Goal: Information Seeking & Learning: Understand process/instructions

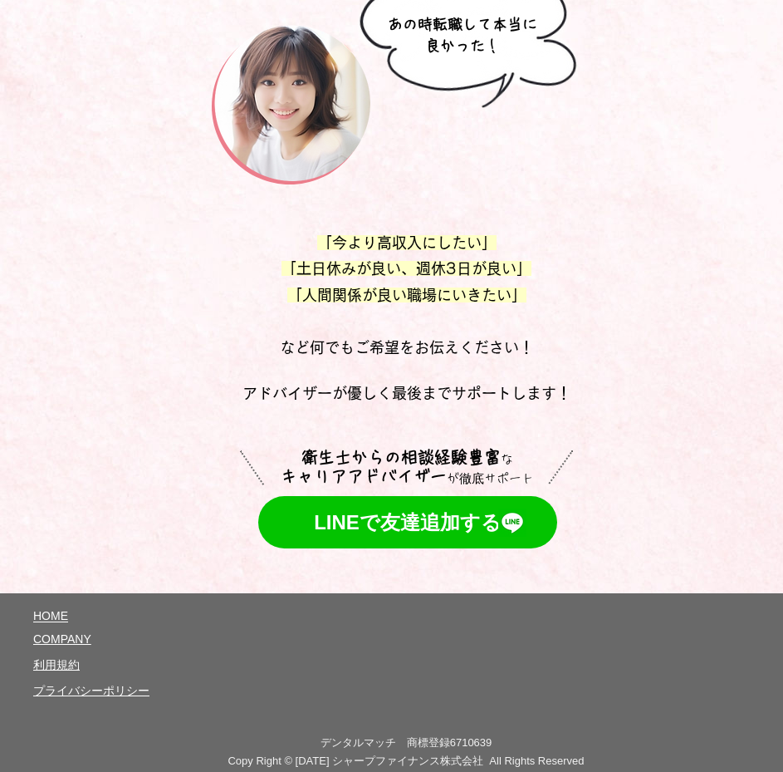
scroll to position [8923, 0]
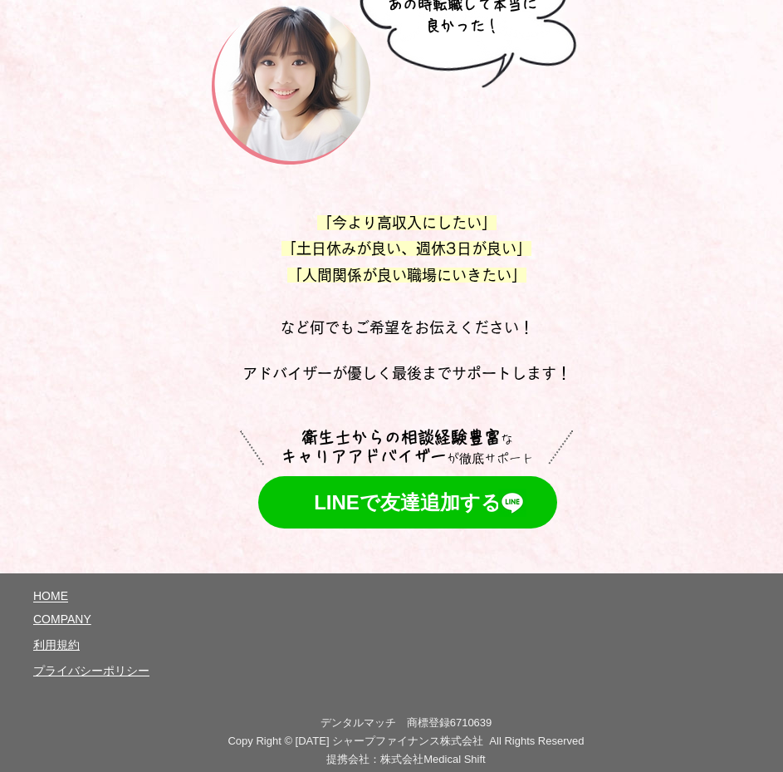
click at [73, 664] on span "プライバシーポリシー" at bounding box center [91, 670] width 116 height 13
click at [52, 638] on span "​利用規約" at bounding box center [56, 644] width 47 height 13
click at [95, 664] on span "プライバシーポリシー" at bounding box center [91, 670] width 116 height 13
drag, startPoint x: 317, startPoint y: 705, endPoint x: 389, endPoint y: 707, distance: 71.5
click at [389, 716] on span "デンタルマッチ　商標登録6710639" at bounding box center [407, 722] width 172 height 12
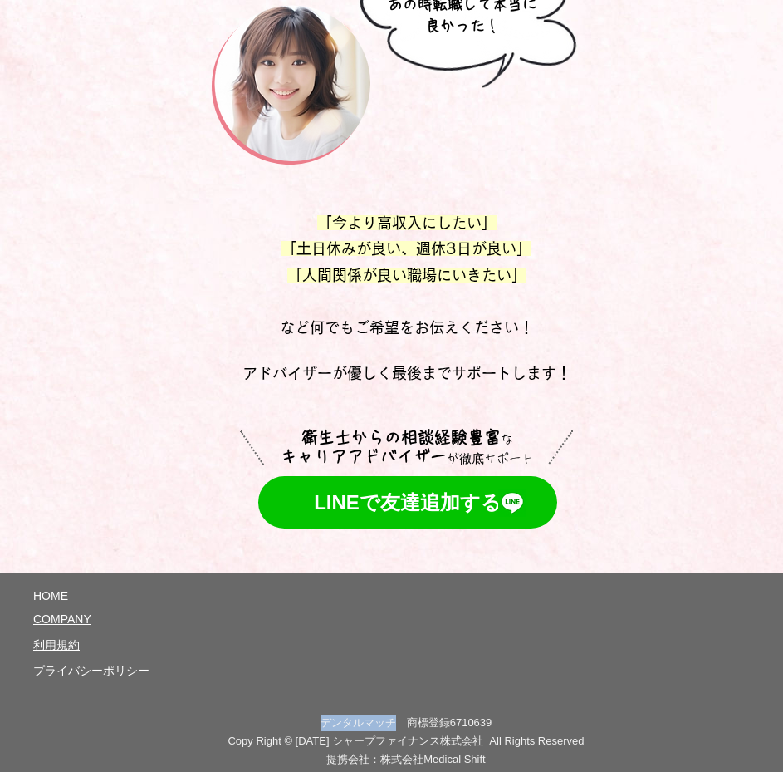
copy span "デンタルマッチ"
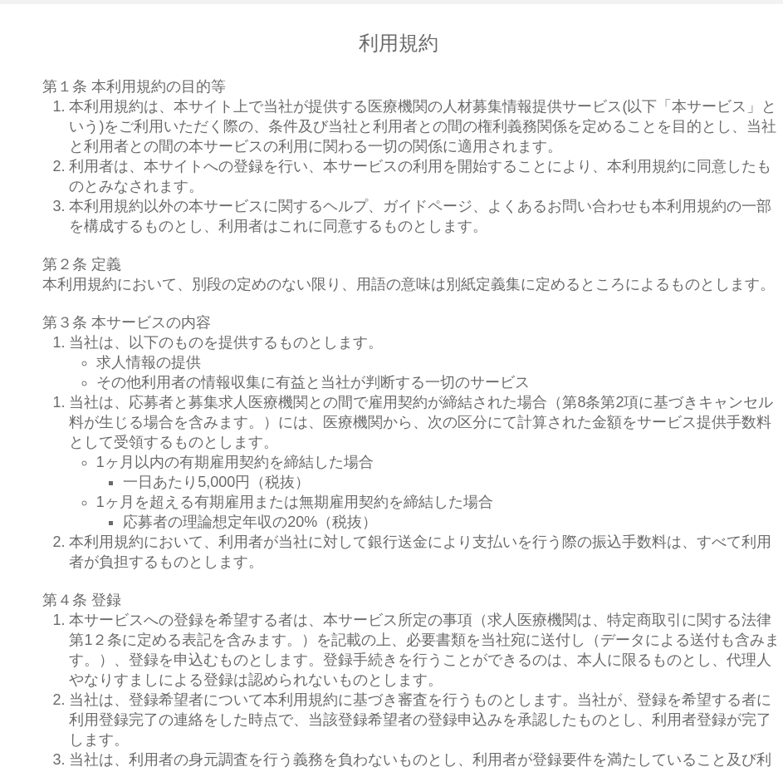
click at [358, 144] on span "本利用規約は、本サイト上で当社が提供する医療機関の人材募集情報提供サービス(以下「本サービス」という)をご利用いただく際の、条件及び当社と利用者との間の権利義…" at bounding box center [423, 126] width 708 height 56
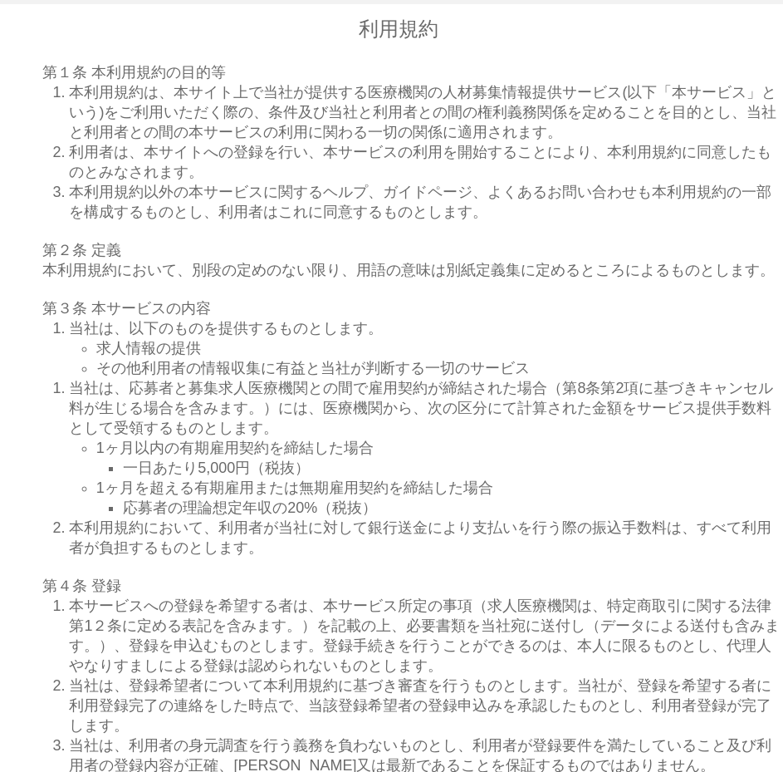
click at [227, 422] on span "当社は、応募者と募集求人医療機関との間で雇用契約が締結された場合（第8条第2項に基づきキャンセル料が生じる場合を含みます。）には、医療機関から、次の区分にて計…" at bounding box center [421, 408] width 704 height 56
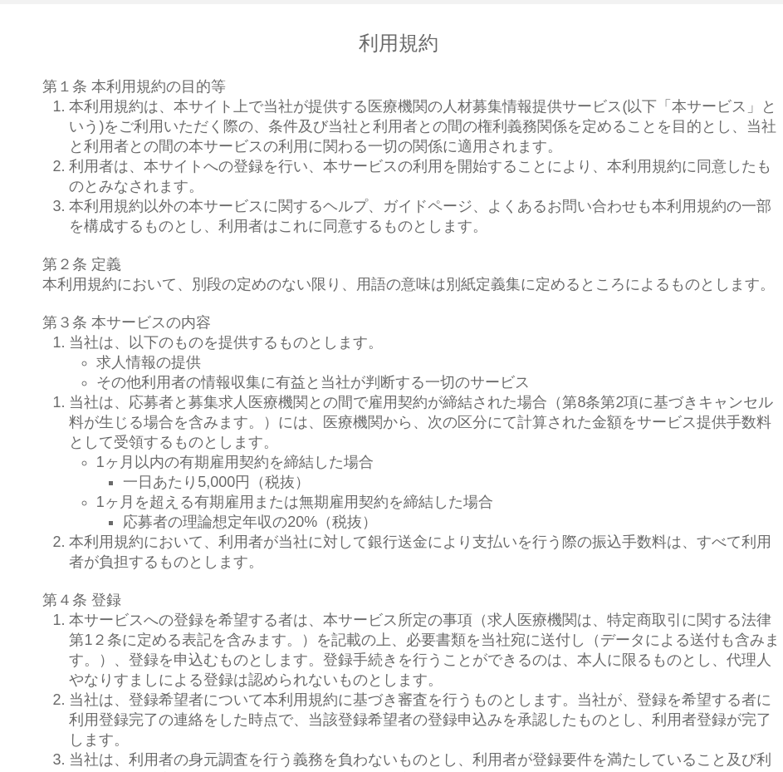
click at [700, 472] on p "1ヶ月以内の有期雇用契約を締結した場合" at bounding box center [439, 462] width 687 height 20
drag, startPoint x: 466, startPoint y: 160, endPoint x: 372, endPoint y: 103, distance: 110.0
click at [372, 103] on span "本利用規約は、本サイト上で当社が提供する医療機関の人材募集情報提供サービス(以下「本サービス」という)をご利用いただく際の、条件及び当社と利用者との間の権利義…" at bounding box center [423, 126] width 708 height 56
drag, startPoint x: 366, startPoint y: 115, endPoint x: 616, endPoint y: 108, distance: 251.0
click at [616, 108] on span "本利用規約は、本サイト上で当社が提供する医療機関の人材募集情報提供サービス(以下「本サービス」という)をご利用いただく際の、条件及び当社と利用者との間の権利義…" at bounding box center [423, 126] width 708 height 56
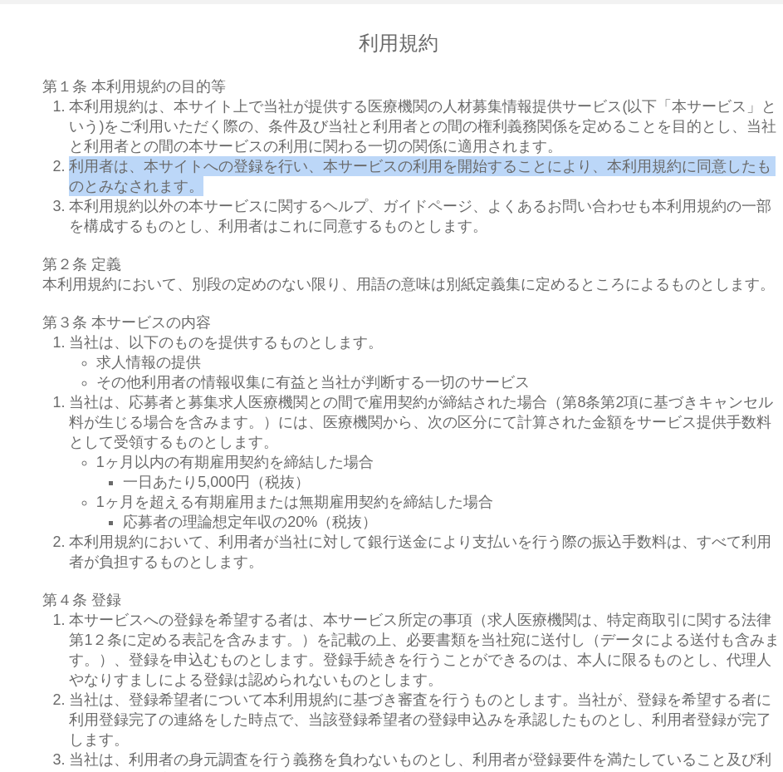
drag, startPoint x: 72, startPoint y: 178, endPoint x: 204, endPoint y: 201, distance: 133.3
click at [204, 194] on span "利用者は、本サイトへの登録を行い、本サービスの利用を開始することにより、本利用規約に同意したものとみなされます。" at bounding box center [420, 176] width 703 height 37
click at [134, 177] on span "利用者は、本サイトへの登録を行い、本サービスの利用を開始することにより、本利用規約に同意したものとみなされます。" at bounding box center [420, 176] width 703 height 37
drag, startPoint x: 142, startPoint y: 180, endPoint x: 732, endPoint y: 184, distance: 589.8
click at [732, 184] on span "利用者は、本サイトへの登録を行い、本サービスの利用を開始することにより、本利用規約に同意したものとみなされます。" at bounding box center [420, 176] width 703 height 37
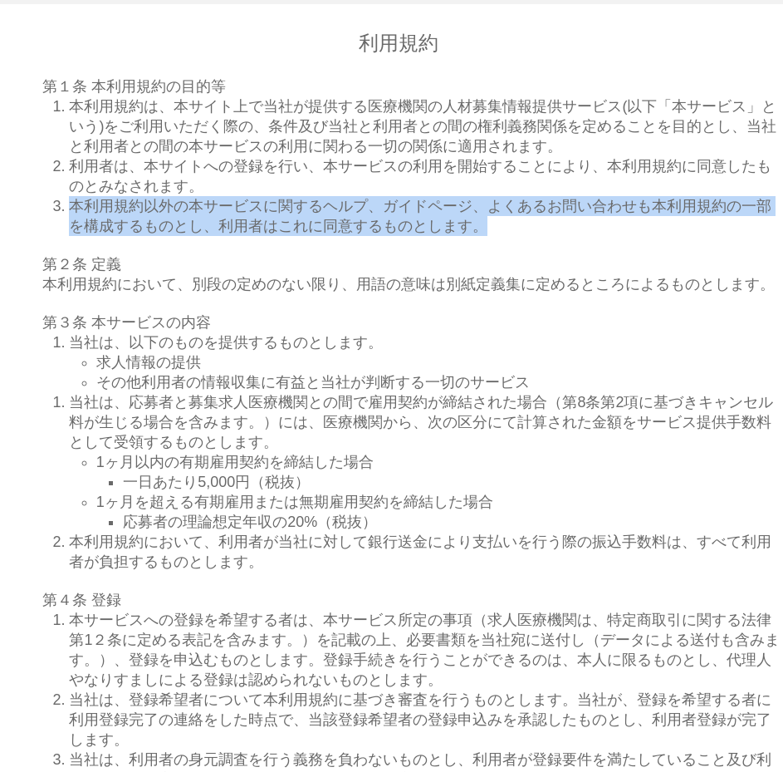
drag, startPoint x: 73, startPoint y: 220, endPoint x: 489, endPoint y: 251, distance: 417.3
click at [489, 236] on p "本利用規約以外の本サービスに関するヘルプ、ガイドページ、よくあるお問い合わせも本利用規約の一部を構成するものとし、利用者はこれに同意するものとします。" at bounding box center [426, 216] width 714 height 40
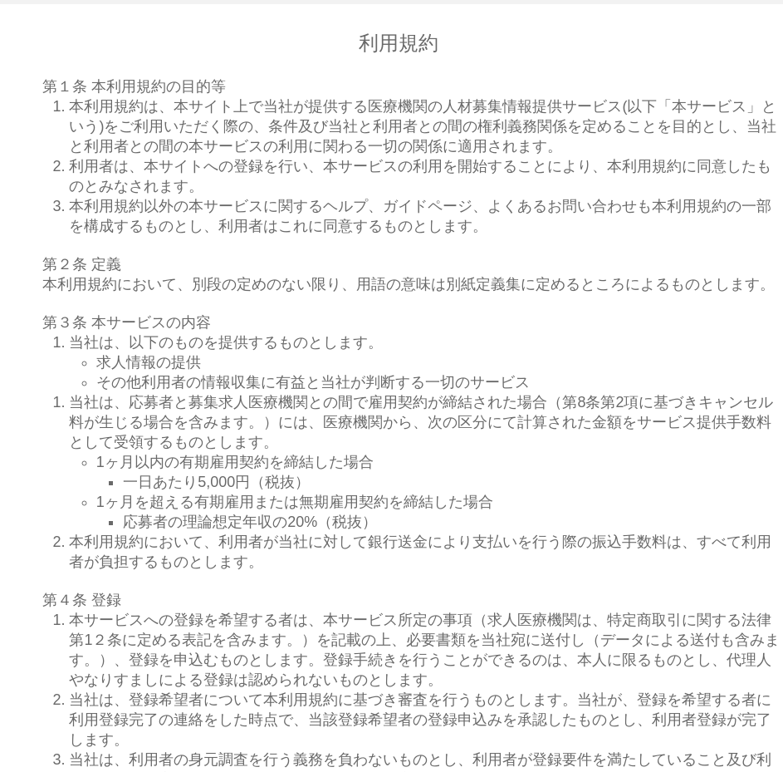
drag, startPoint x: 356, startPoint y: 328, endPoint x: 273, endPoint y: 340, distance: 83.9
click at [273, 312] on p "main content" at bounding box center [412, 303] width 741 height 18
drag, startPoint x: 438, startPoint y: 113, endPoint x: 611, endPoint y: 122, distance: 173.0
click at [611, 122] on span "本利用規約は、本サイト上で当社が提供する医療機関の人材募集情報提供サービス(以下「本サービス」という)をご利用いただく際の、条件及び当社と利用者との間の権利義…" at bounding box center [423, 126] width 708 height 56
click at [310, 196] on p "利用者は、本サイトへの登録を行い、本サービスの利用を開始することにより、本利用規約に同意したものとみなされます。" at bounding box center [426, 176] width 714 height 40
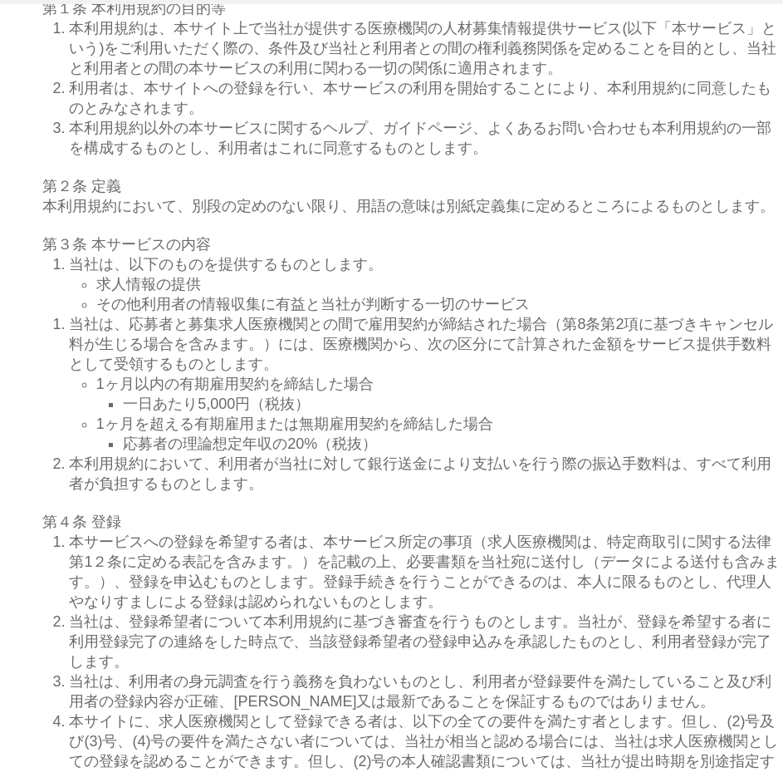
scroll to position [86, 0]
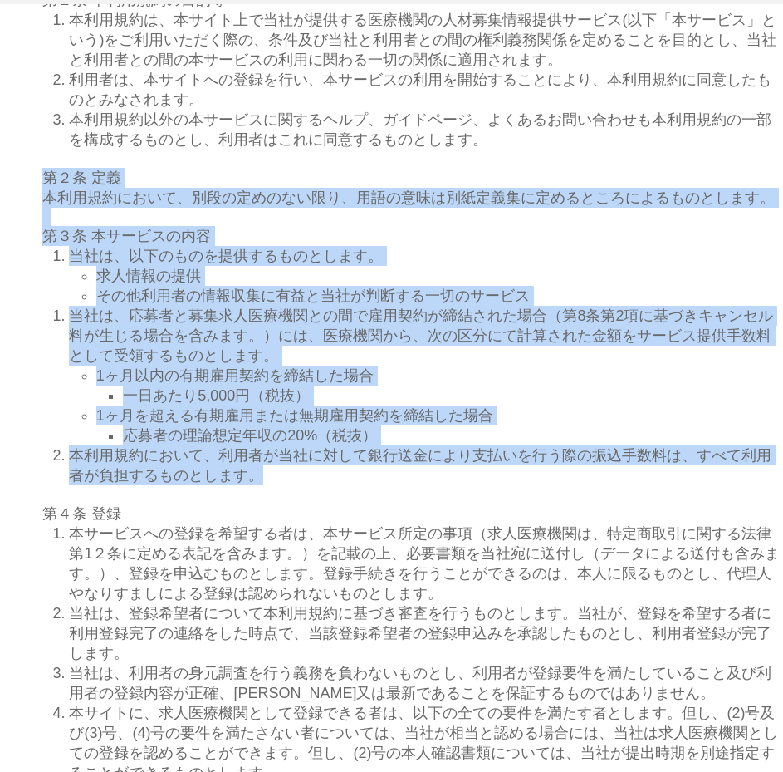
drag, startPoint x: 46, startPoint y: 203, endPoint x: 310, endPoint y: 528, distance: 419.3
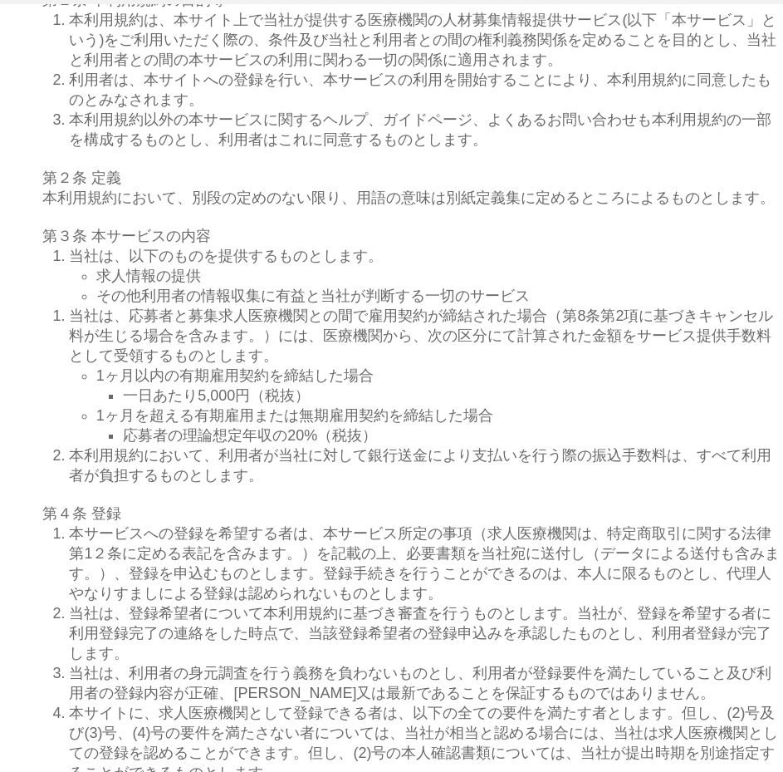
click at [227, 503] on p "main content" at bounding box center [412, 494] width 741 height 18
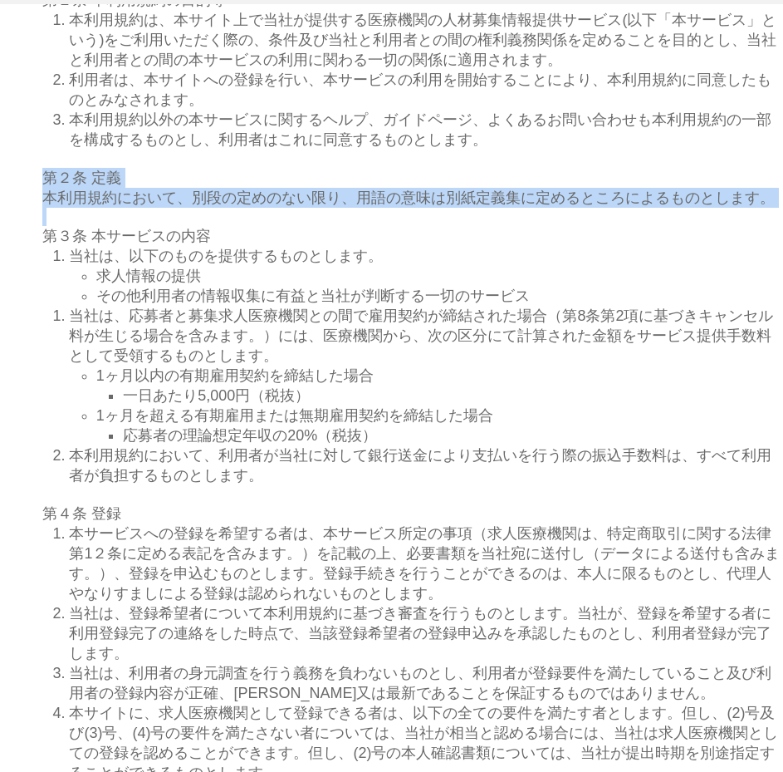
drag, startPoint x: 45, startPoint y: 199, endPoint x: 594, endPoint y: 238, distance: 550.5
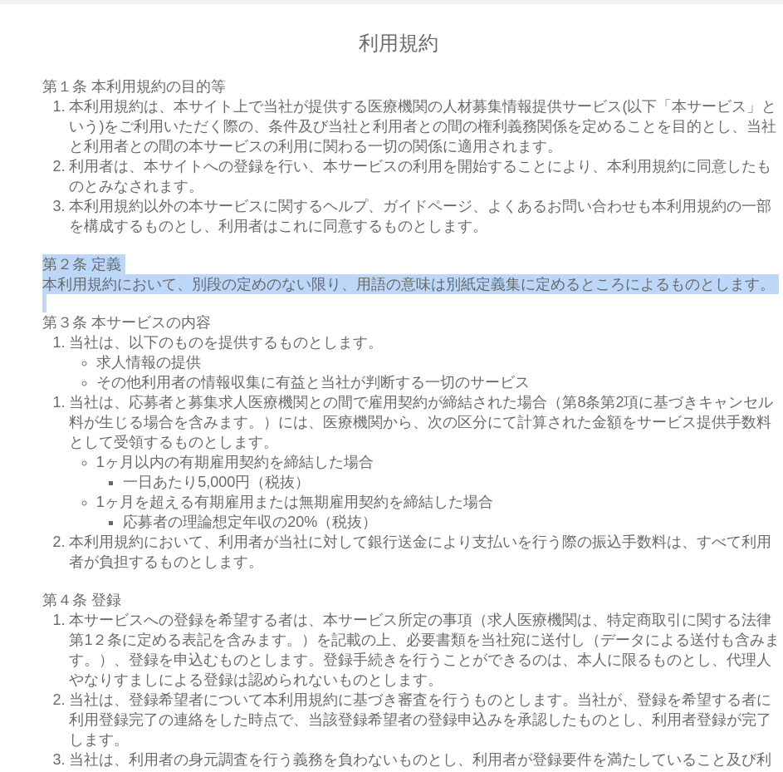
click at [466, 292] on span "本利用規約において、別段の定めのない限り、用語の意味は別紙定義集に定めるところによるものとします。" at bounding box center [408, 284] width 733 height 17
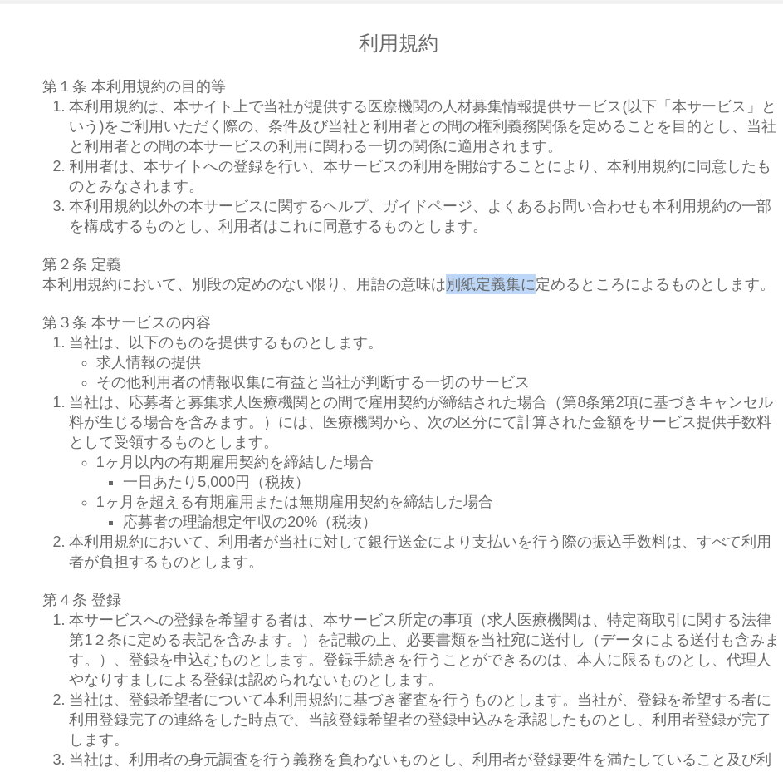
drag, startPoint x: 446, startPoint y: 312, endPoint x: 529, endPoint y: 317, distance: 83.2
click at [529, 292] on span "本利用規約において、別段の定めのない限り、用語の意味は別紙定義集に定めるところによるものとします。" at bounding box center [408, 284] width 733 height 17
copy span "別紙定義集に"
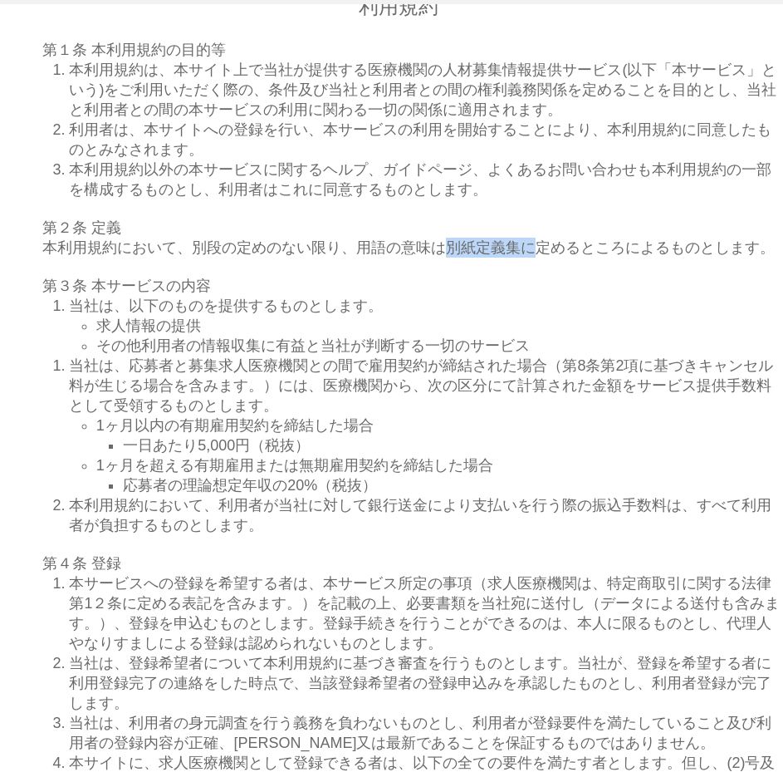
scroll to position [45, 0]
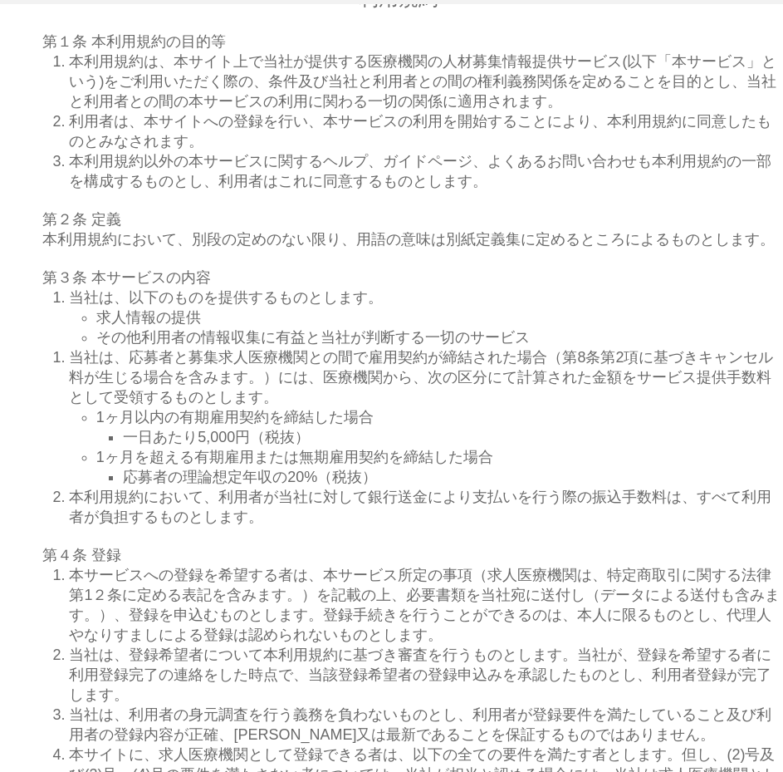
click at [52, 228] on span "第２条 定義" at bounding box center [81, 219] width 79 height 17
click at [98, 248] on span "本利用規約において、別段の定めのない限り、用語の意味は別紙定義集に定めるところによるものとします。" at bounding box center [408, 239] width 733 height 17
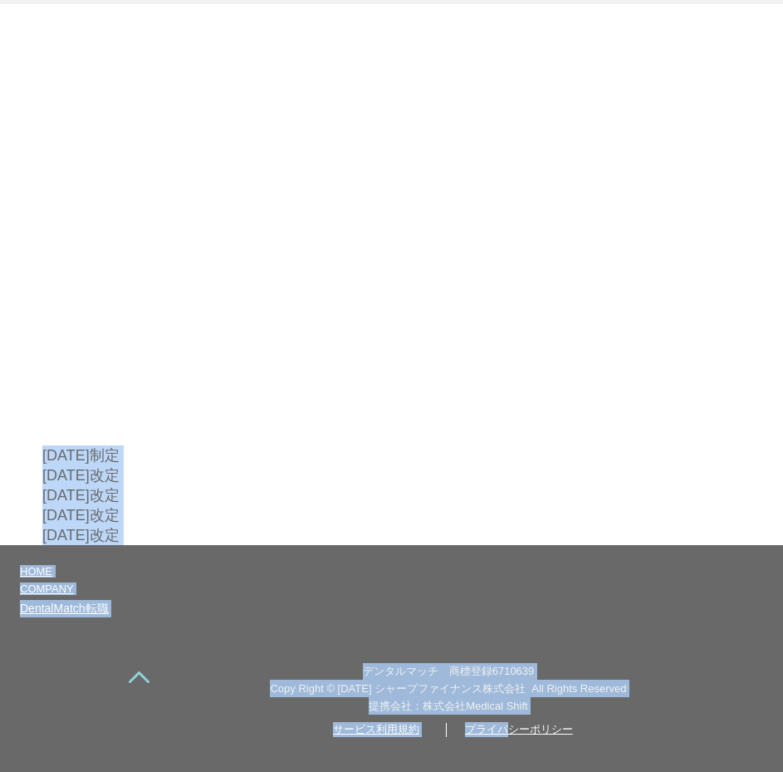
scroll to position [8823, 0]
drag, startPoint x: 361, startPoint y: 40, endPoint x: 221, endPoint y: 518, distance: 498.7
copy div "lore i7d sitametco adipis、elitseddoeiusmodtemporincididu(ut「labor」etd)magnaaliq…"
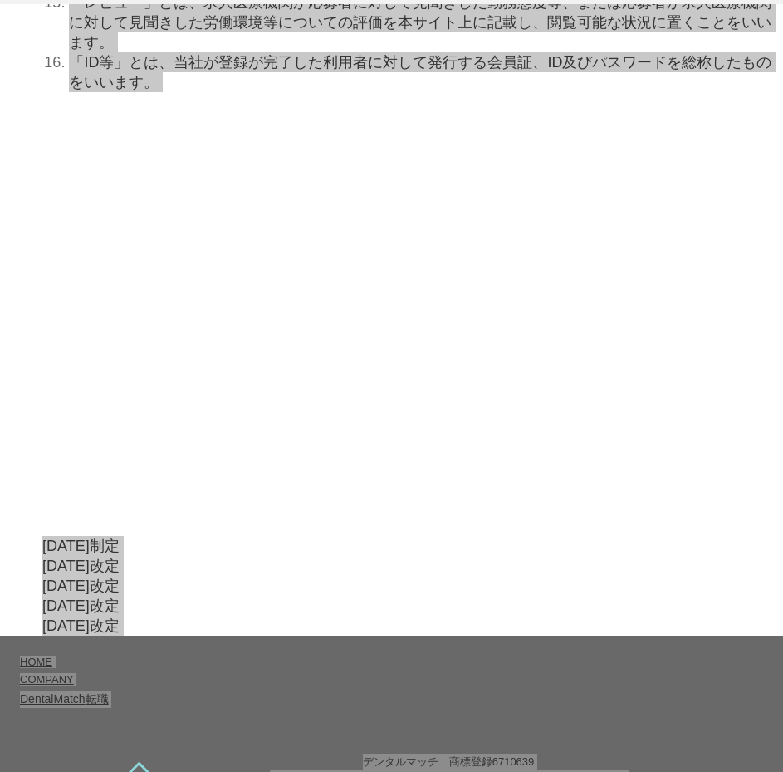
scroll to position [8117, 0]
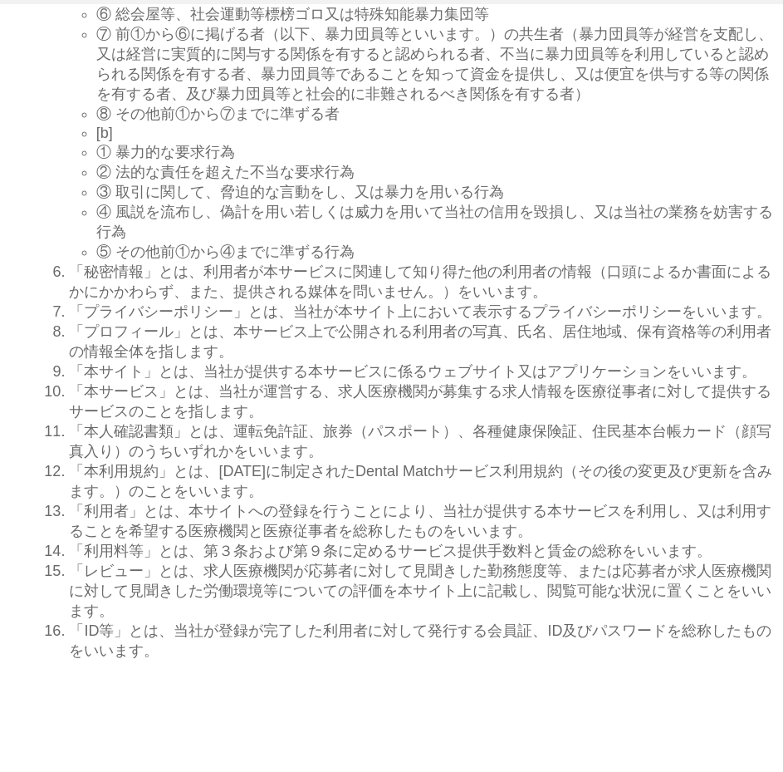
scroll to position [7549, 0]
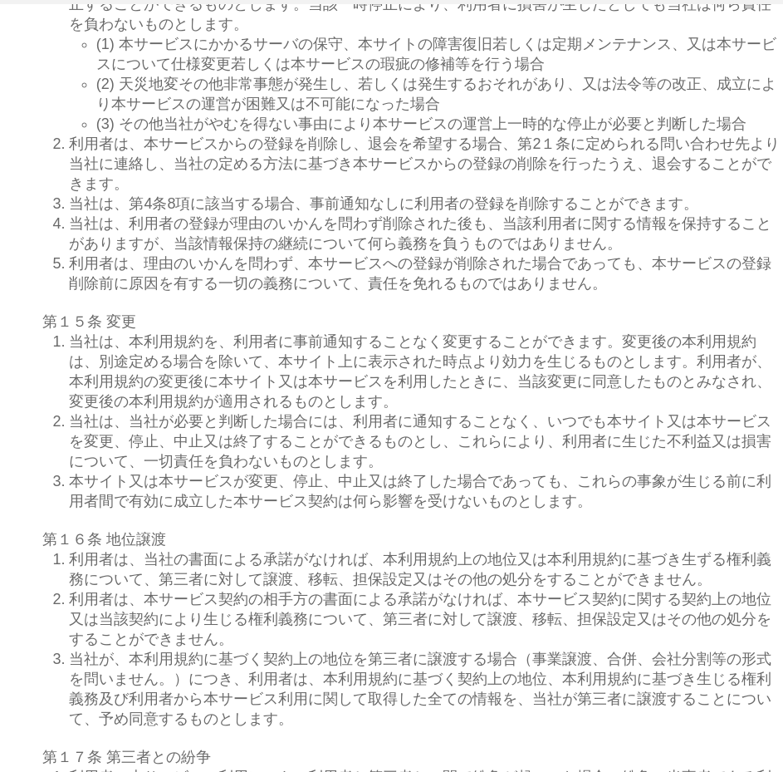
scroll to position [5962, 0]
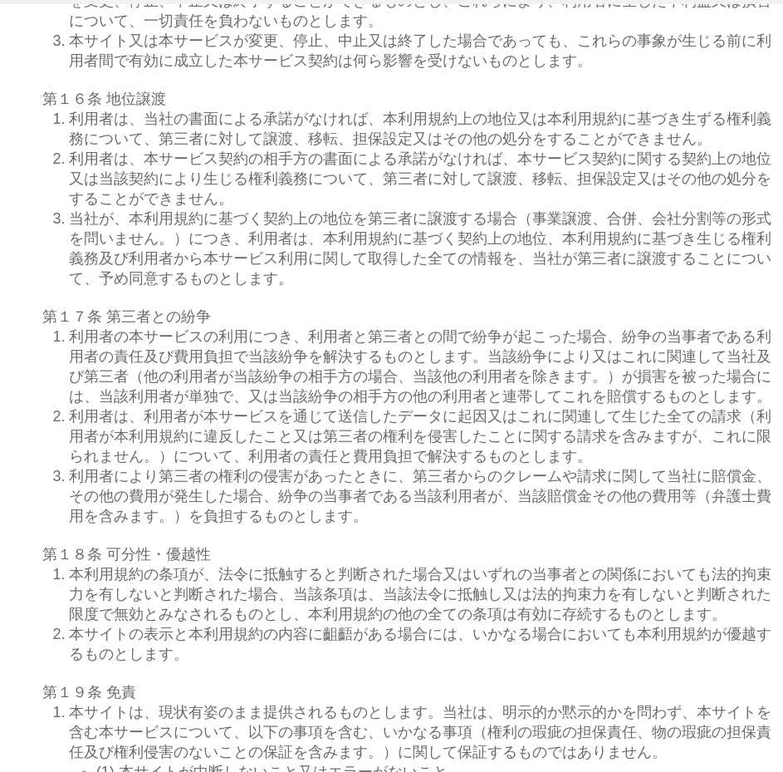
drag, startPoint x: 66, startPoint y: 473, endPoint x: 588, endPoint y: 508, distance: 523.7
drag, startPoint x: 620, startPoint y: 548, endPoint x: 48, endPoint y: 184, distance: 678.0
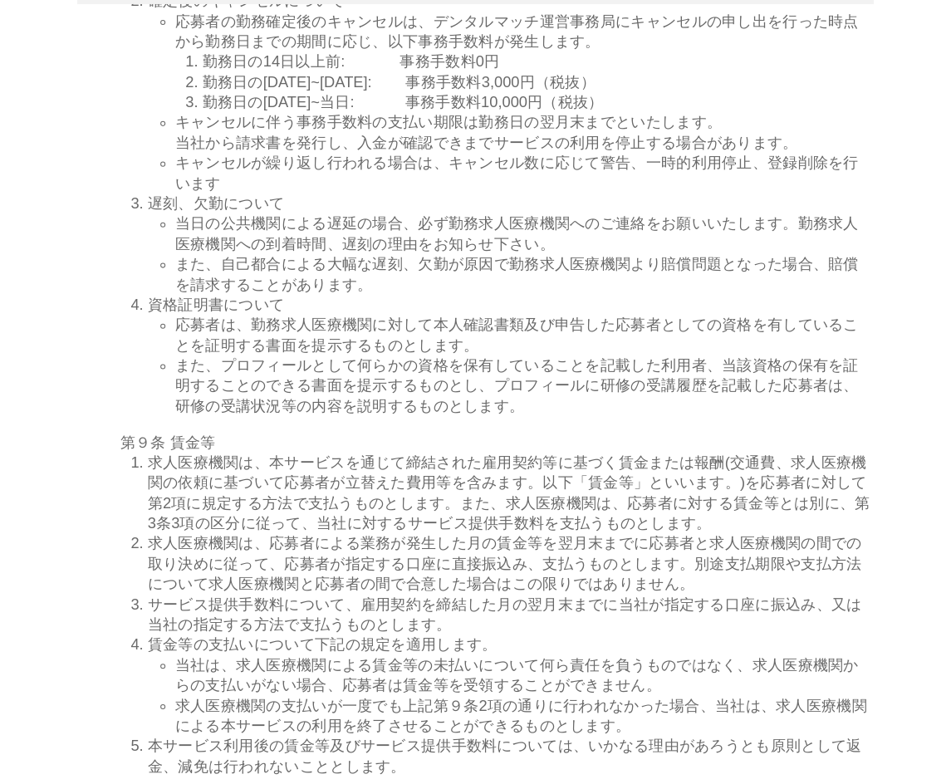
scroll to position [3542, 0]
